Goal: Information Seeking & Learning: Check status

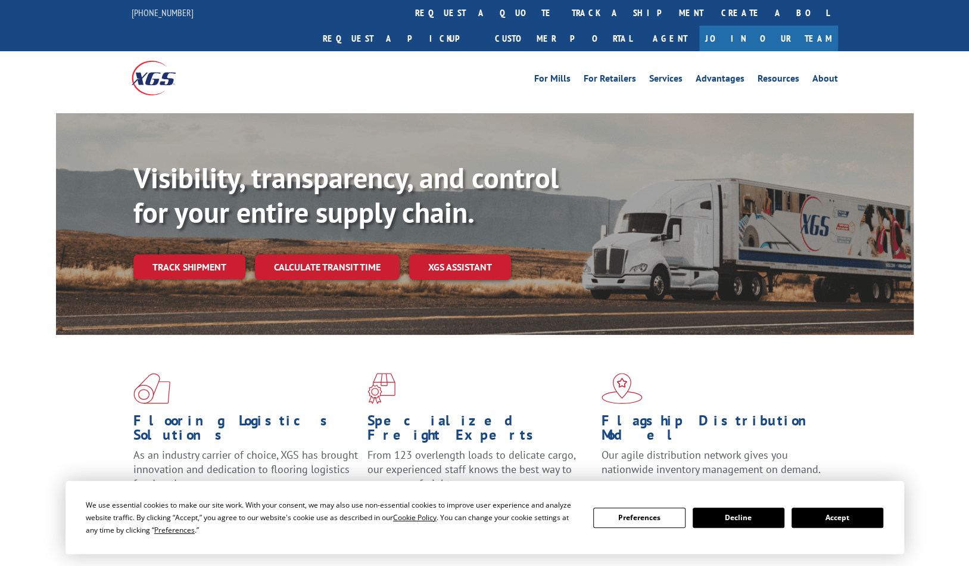
click at [204, 265] on div "Visibility, transparency, and control for your entire supply chain. Track shipm…" at bounding box center [523, 244] width 780 height 166
click at [204, 254] on link "Track shipment" at bounding box center [189, 266] width 112 height 25
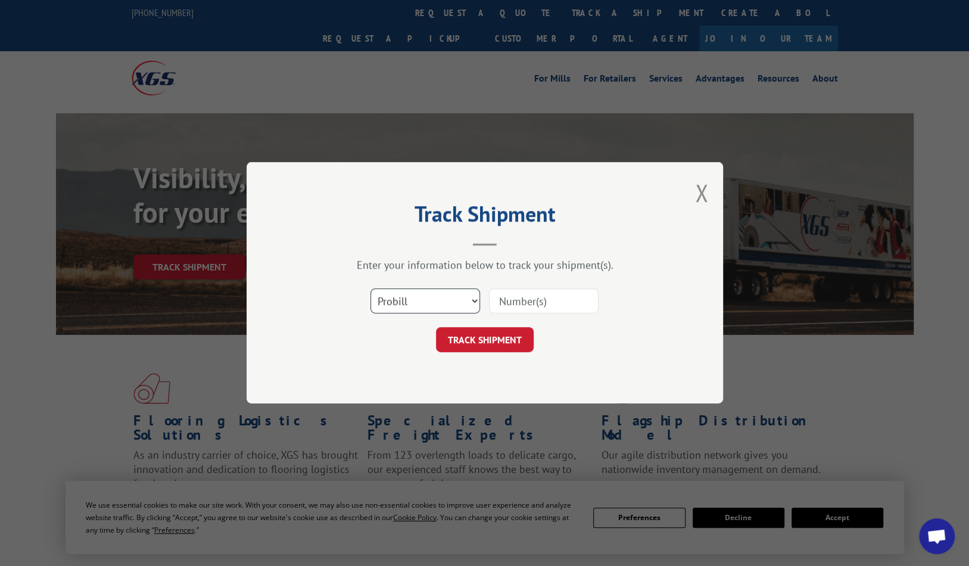
drag, startPoint x: 396, startPoint y: 292, endPoint x: 424, endPoint y: 292, distance: 28.0
click at [396, 292] on select "Select category... Probill BOL PO" at bounding box center [426, 301] width 110 height 25
click at [516, 295] on input at bounding box center [544, 301] width 110 height 25
type input "2843863"
click at [519, 340] on button "TRACK SHIPMENT" at bounding box center [485, 340] width 98 height 25
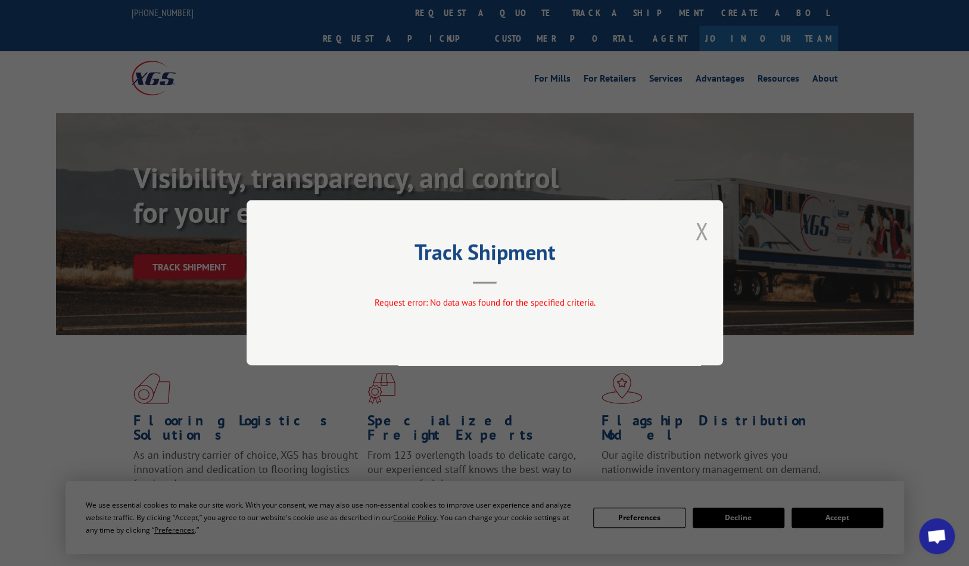
click at [697, 232] on button "Close modal" at bounding box center [701, 231] width 13 height 32
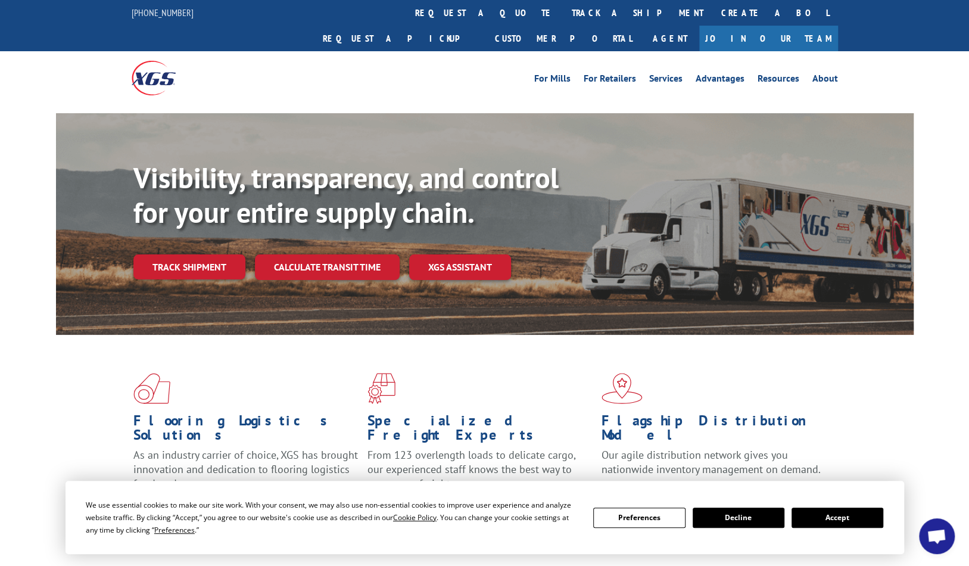
click at [208, 254] on link "Track shipment" at bounding box center [189, 266] width 112 height 25
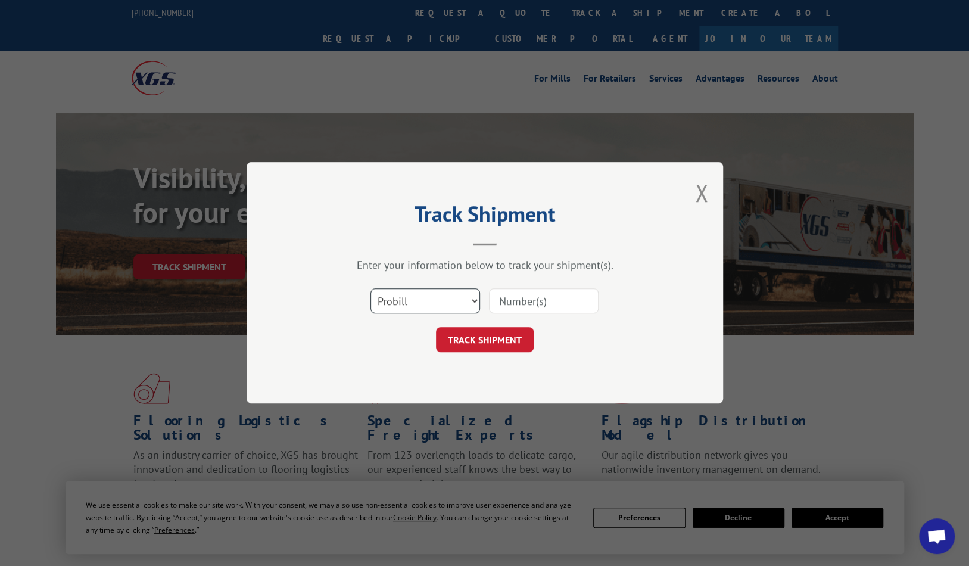
drag, startPoint x: 400, startPoint y: 307, endPoint x: 400, endPoint y: 314, distance: 6.6
click at [400, 307] on select "Select category... Probill BOL PO" at bounding box center [426, 301] width 110 height 25
select select "bol"
click at [371, 289] on select "Select category... Probill BOL PO" at bounding box center [426, 301] width 110 height 25
click at [534, 304] on input at bounding box center [544, 301] width 110 height 25
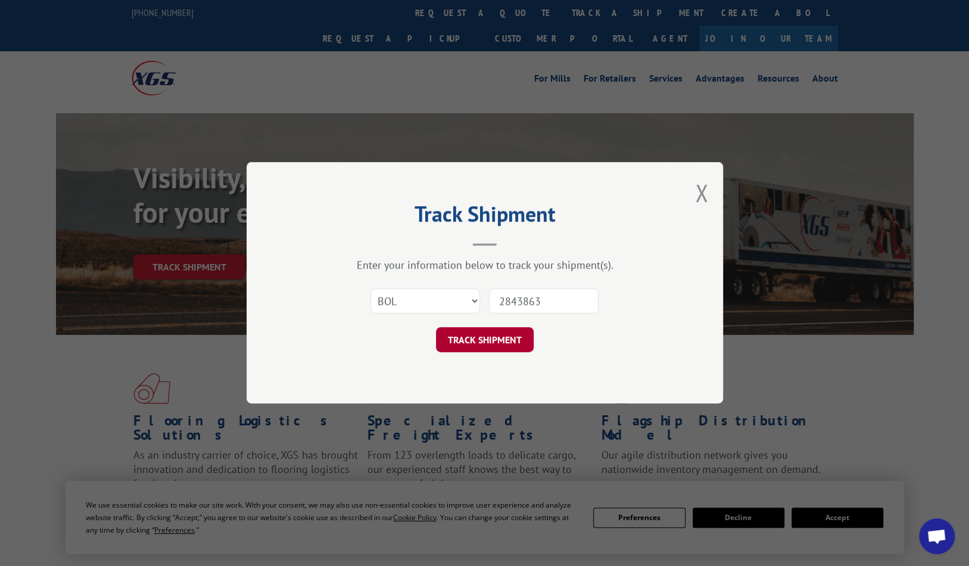
type input "2843863"
click at [488, 339] on button "TRACK SHIPMENT" at bounding box center [485, 340] width 98 height 25
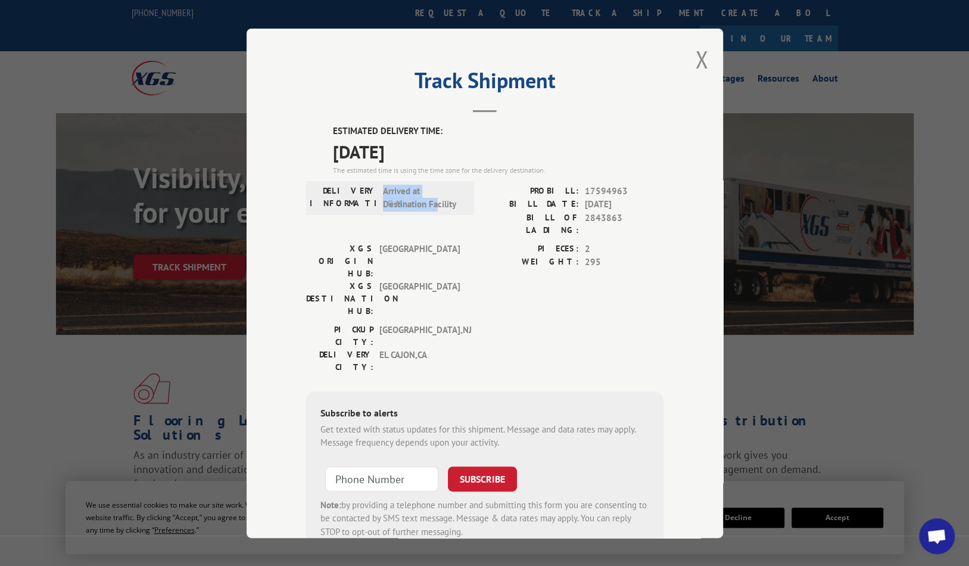
drag, startPoint x: 380, startPoint y: 189, endPoint x: 434, endPoint y: 216, distance: 59.9
click at [434, 216] on div "DELIVERY INFORMATION: Arrived at Destination Facility" at bounding box center [390, 213] width 168 height 58
drag, startPoint x: 434, startPoint y: 216, endPoint x: 474, endPoint y: 222, distance: 40.4
click at [472, 222] on div "DELIVERY INFORMATION: Arrived at Destination Facility PROBILL: 17594963 BILL DA…" at bounding box center [484, 213] width 357 height 58
click at [686, 58] on div "Track Shipment ESTIMATED DELIVERY TIME: [DATE] The estimated time is using the …" at bounding box center [485, 283] width 477 height 509
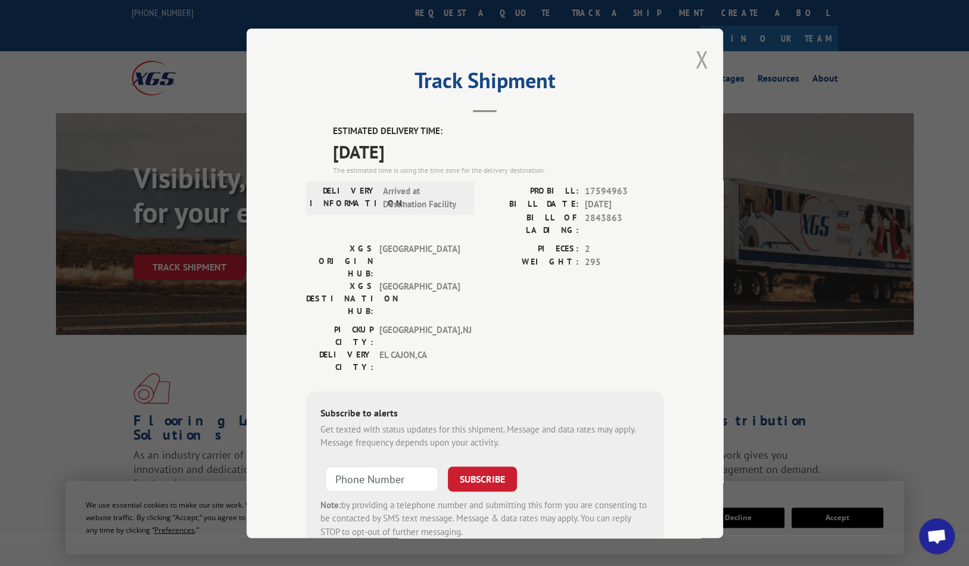
click at [700, 61] on button "Close modal" at bounding box center [701, 59] width 13 height 32
